Goal: Communication & Community: Answer question/provide support

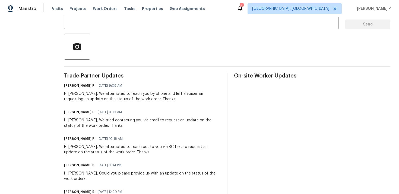
scroll to position [103, 0]
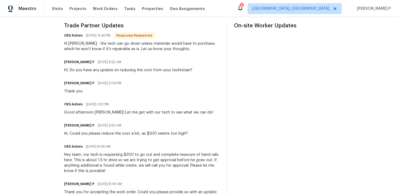
scroll to position [152, 0]
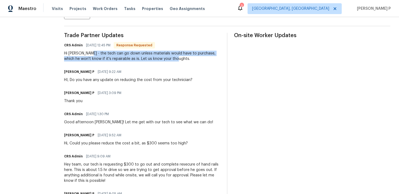
drag, startPoint x: 86, startPoint y: 53, endPoint x: 168, endPoint y: 60, distance: 82.8
click at [168, 60] on div "Hi [PERSON_NAME] - the tech can go down unless materials would have to purchase…" at bounding box center [142, 56] width 156 height 11
copy div "the tech can go down unless materials would have to purchase, which he won't kn…"
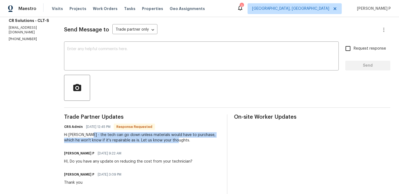
scroll to position [35, 0]
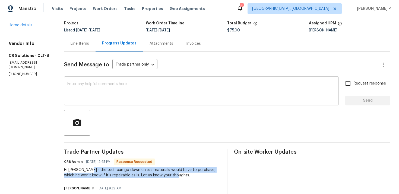
click at [150, 86] on textarea at bounding box center [201, 91] width 268 height 19
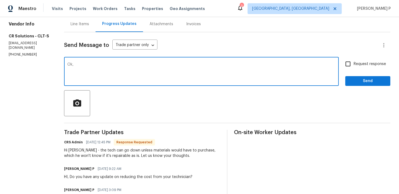
scroll to position [53, 0]
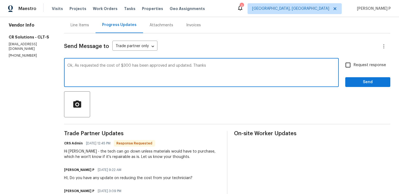
type textarea "Ok, As requested the cost of $300 has been approved and updated. Thanks"
click at [352, 69] on input "Request response" at bounding box center [347, 64] width 11 height 11
checkbox input "true"
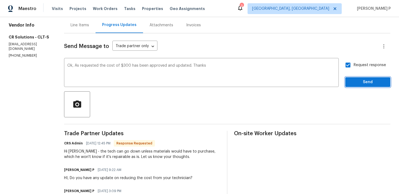
click at [352, 82] on span "Send" at bounding box center [368, 82] width 36 height 7
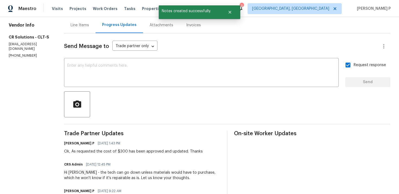
click at [83, 27] on div "Line Items" at bounding box center [80, 25] width 18 height 5
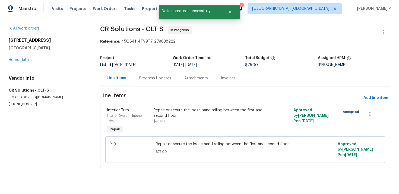
click at [189, 116] on div "Repair or secure the loose hand railing between the first and second floor." at bounding box center [211, 113] width 114 height 11
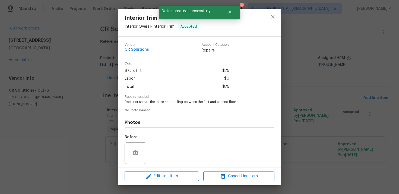
scroll to position [37, 0]
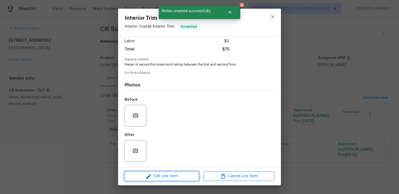
click at [175, 179] on span "Edit Line Item" at bounding box center [161, 176] width 71 height 7
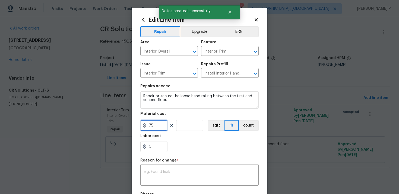
click at [155, 130] on input "75" at bounding box center [153, 125] width 27 height 11
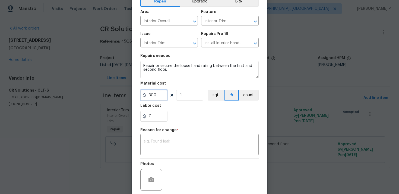
scroll to position [73, 0]
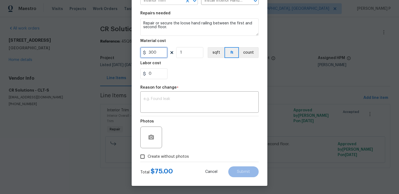
type input "300"
click at [172, 102] on textarea at bounding box center [200, 102] width 112 height 11
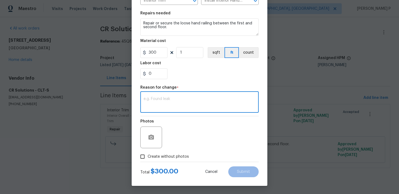
paste textarea "(RP) Updated per vendor’s final cost."
type textarea "(RP) Updated per vendor’s final cost."
click at [246, 175] on button "Submit" at bounding box center [243, 172] width 30 height 11
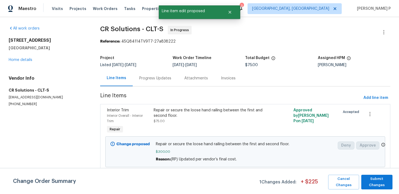
scroll to position [0, 0]
click at [371, 183] on span "Submit Changes" at bounding box center [377, 182] width 26 height 12
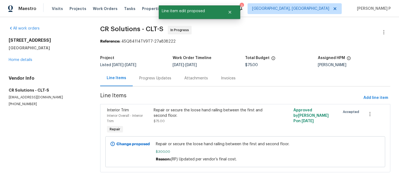
click at [146, 82] on div "Progress Updates" at bounding box center [155, 78] width 45 height 16
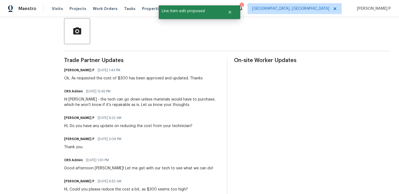
scroll to position [142, 0]
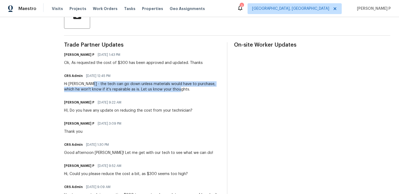
drag, startPoint x: 86, startPoint y: 84, endPoint x: 171, endPoint y: 89, distance: 85.4
click at [171, 89] on div "Hi Ramyasri - the tech can go down unless materials would have to purchase, whi…" at bounding box center [142, 86] width 156 height 11
copy div "the tech can go down unless materials would have to purchase, which he won't kn…"
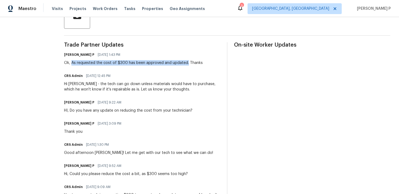
drag, startPoint x: 70, startPoint y: 64, endPoint x: 184, endPoint y: 63, distance: 114.0
click at [184, 63] on div "Ok, As requested the cost of $300 has been approved and updated. Thanks" at bounding box center [133, 62] width 139 height 5
copy div "As requested the cost of $300 has been approved and updated."
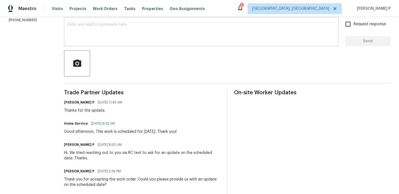
scroll to position [81, 0]
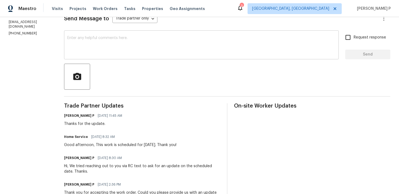
click at [140, 38] on textarea at bounding box center [201, 45] width 268 height 19
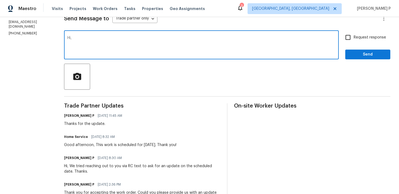
paste textarea "Could you please provide us with an update on the status of the work order?"
type textarea "Hi, Could you please provide us with an update on the status of the work order?"
click at [355, 40] on span "Request response" at bounding box center [370, 38] width 32 height 6
click at [354, 40] on input "Request response" at bounding box center [347, 37] width 11 height 11
checkbox input "true"
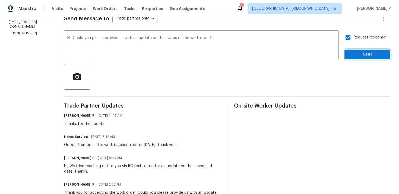
click at [355, 56] on span "Send" at bounding box center [368, 54] width 36 height 7
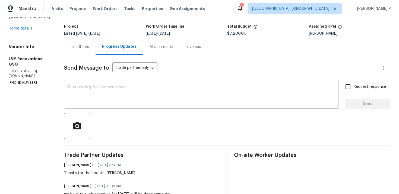
scroll to position [74, 0]
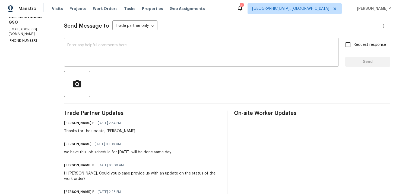
click at [100, 54] on textarea at bounding box center [201, 52] width 268 height 19
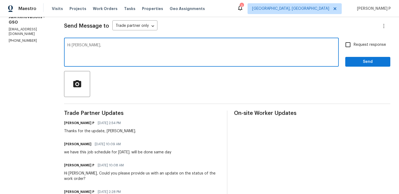
paste textarea "Could you please provide us with an update on the status of the work order?"
type textarea "Hi [PERSON_NAME], Could you please provide us with an update on the status of t…"
click at [355, 43] on span "Request response" at bounding box center [370, 45] width 32 height 6
click at [354, 43] on input "Request response" at bounding box center [347, 44] width 11 height 11
checkbox input "true"
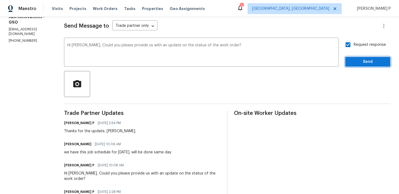
click at [354, 63] on span "Send" at bounding box center [368, 62] width 36 height 7
